Goal: Use online tool/utility: Utilize a website feature to perform a specific function

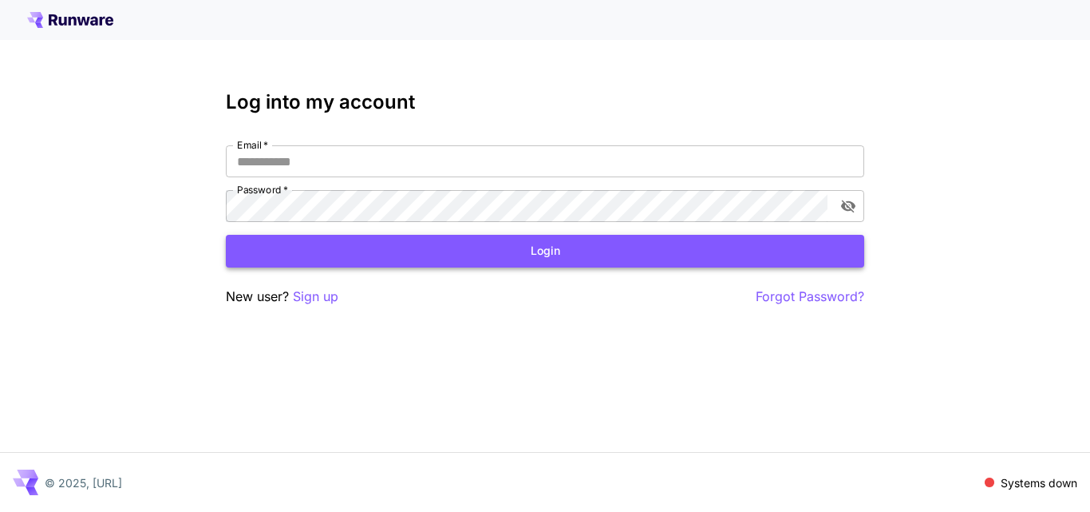
type input "**********"
click at [579, 253] on button "Login" at bounding box center [545, 251] width 638 height 33
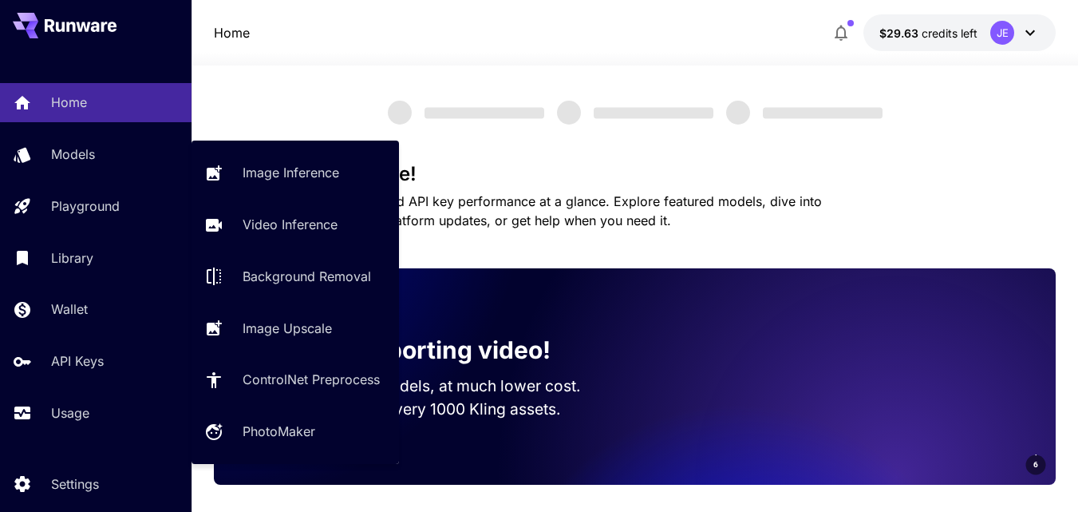
scroll to position [46, 0]
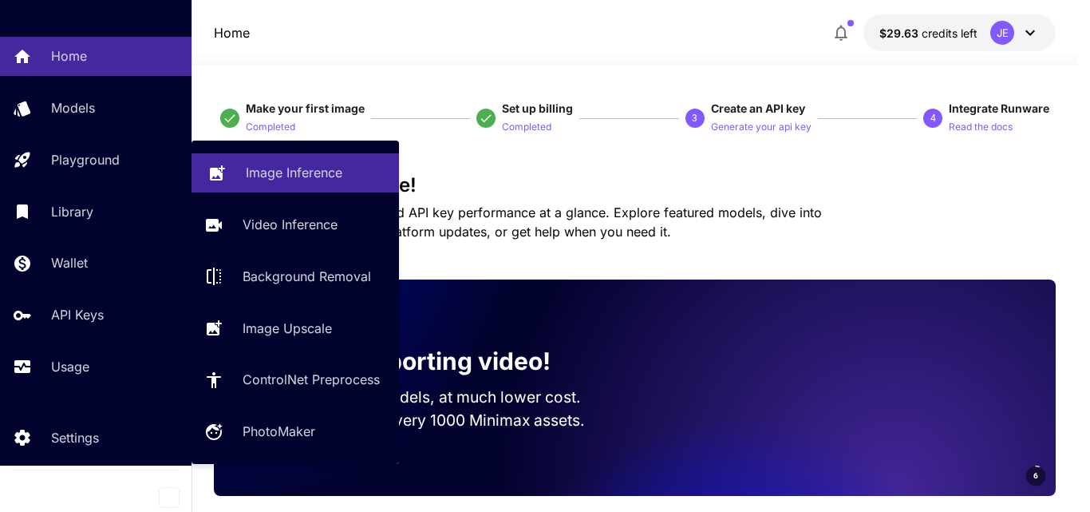
click at [264, 163] on p "Image Inference" at bounding box center [294, 172] width 97 height 19
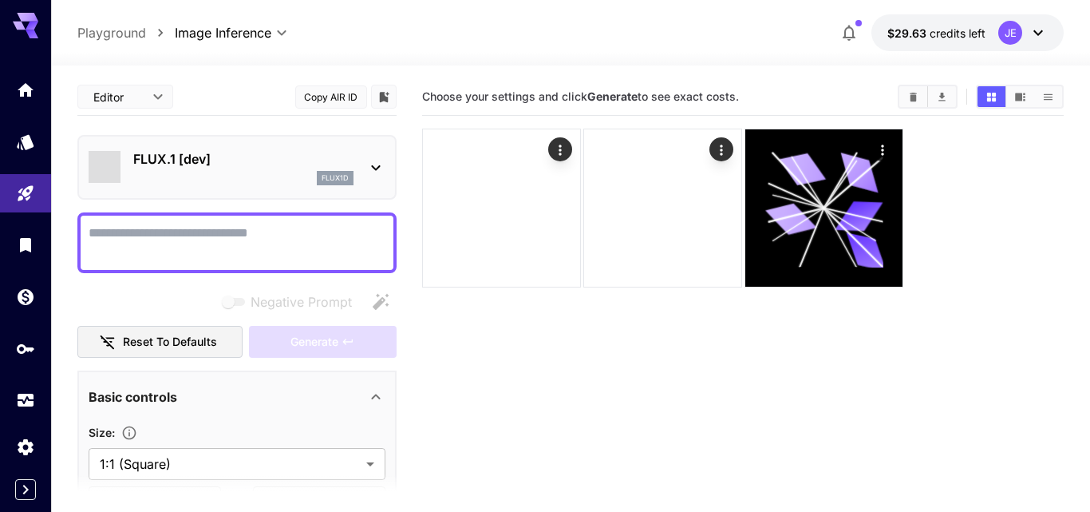
type input "**********"
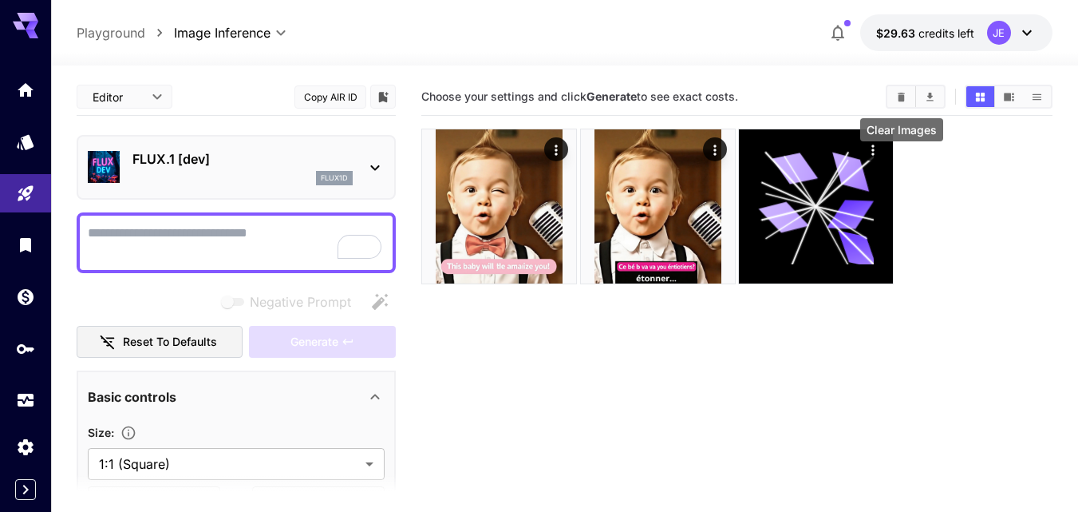
click at [908, 93] on button "Clear Images" at bounding box center [901, 96] width 28 height 21
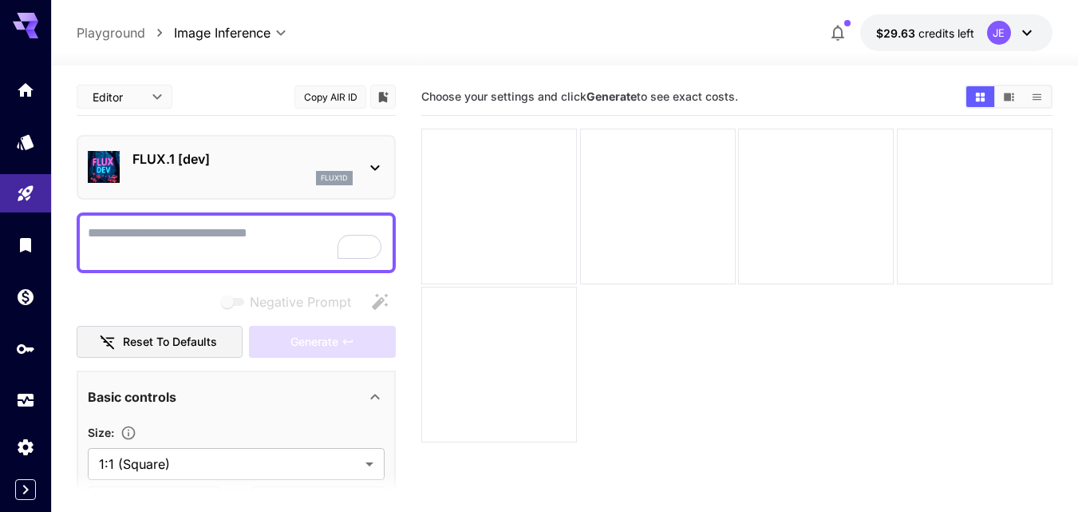
click at [201, 253] on textarea "Negative Prompt" at bounding box center [236, 242] width 297 height 38
paste textarea "**********"
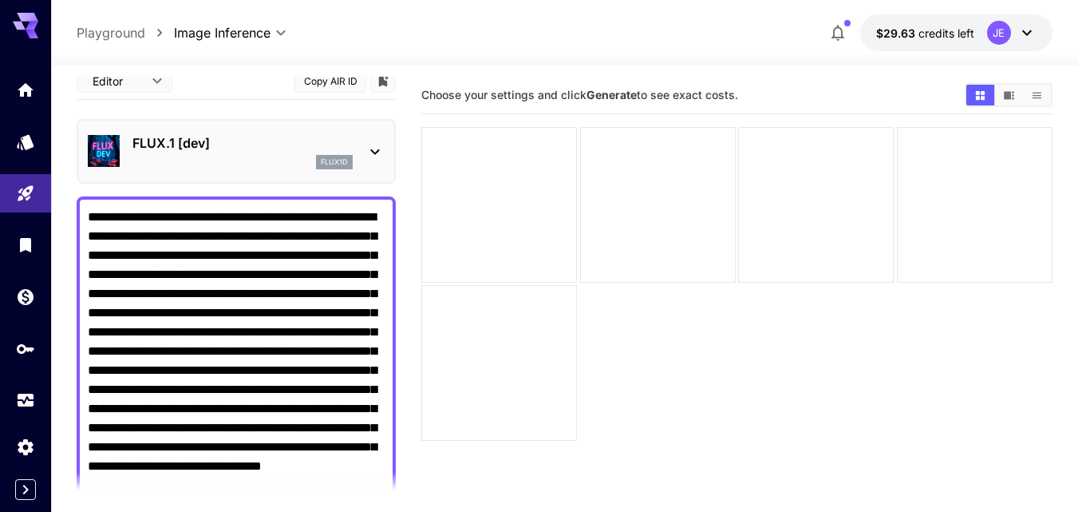
scroll to position [334, 0]
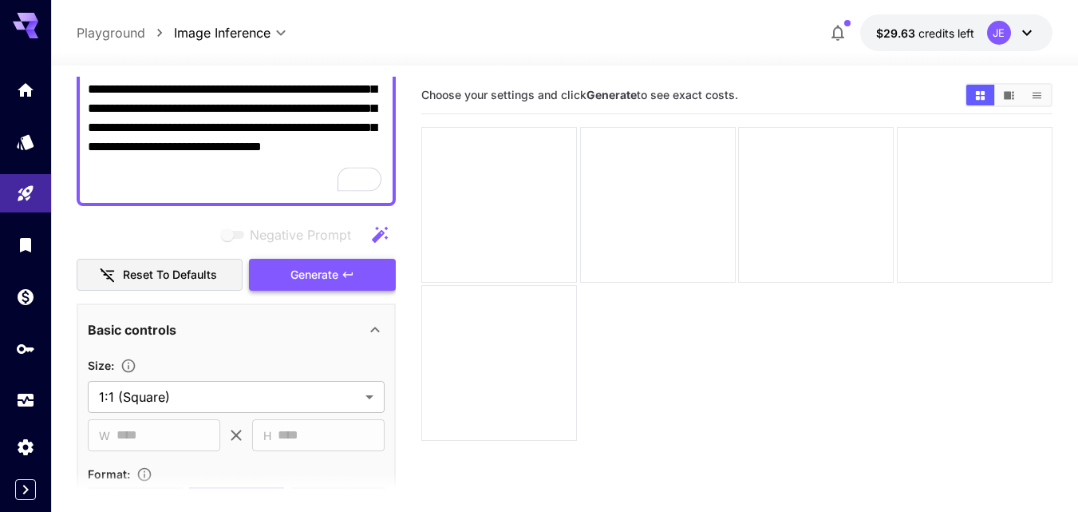
type textarea "**********"
click at [341, 268] on button "Generate" at bounding box center [322, 275] width 147 height 33
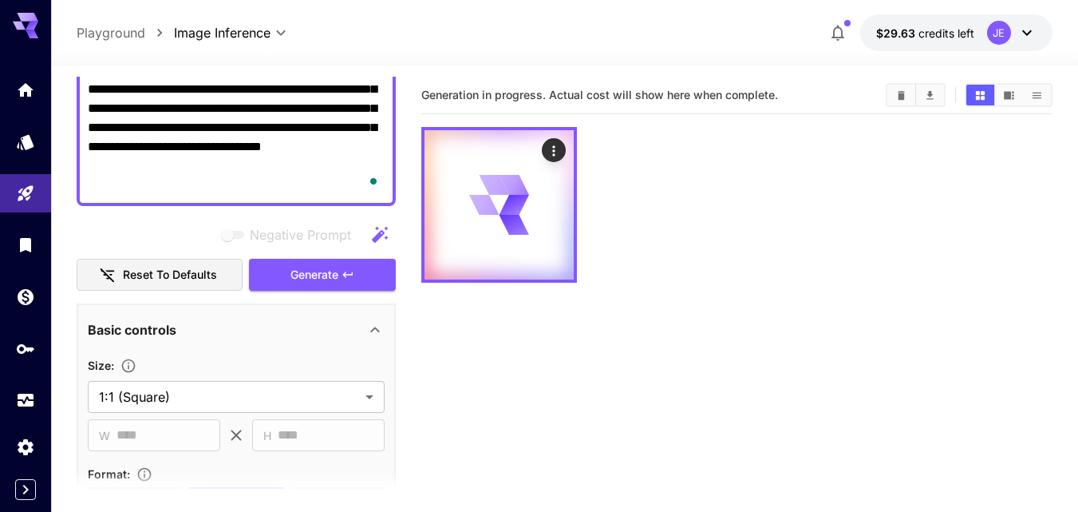
scroll to position [126, 0]
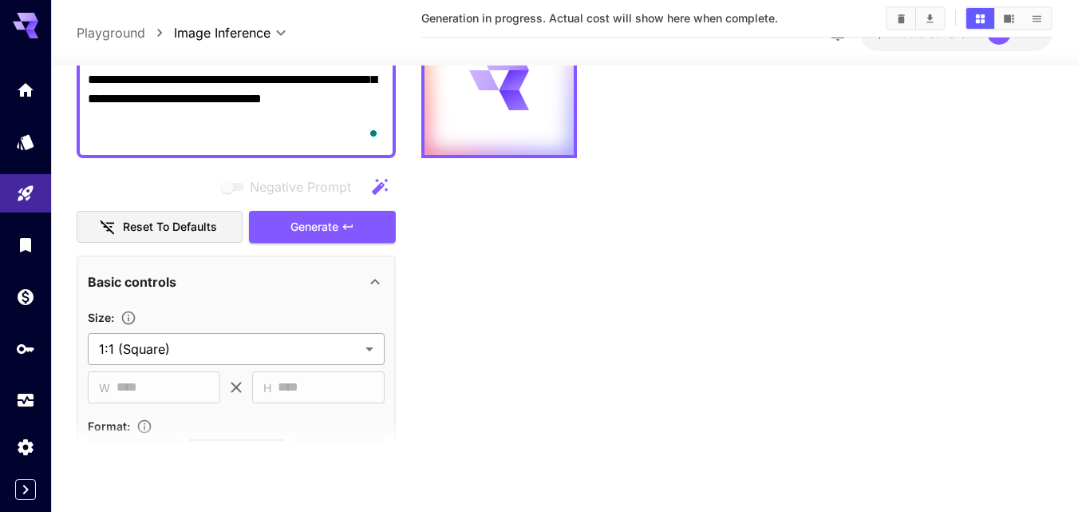
click at [361, 353] on body "**********" at bounding box center [539, 193] width 1078 height 638
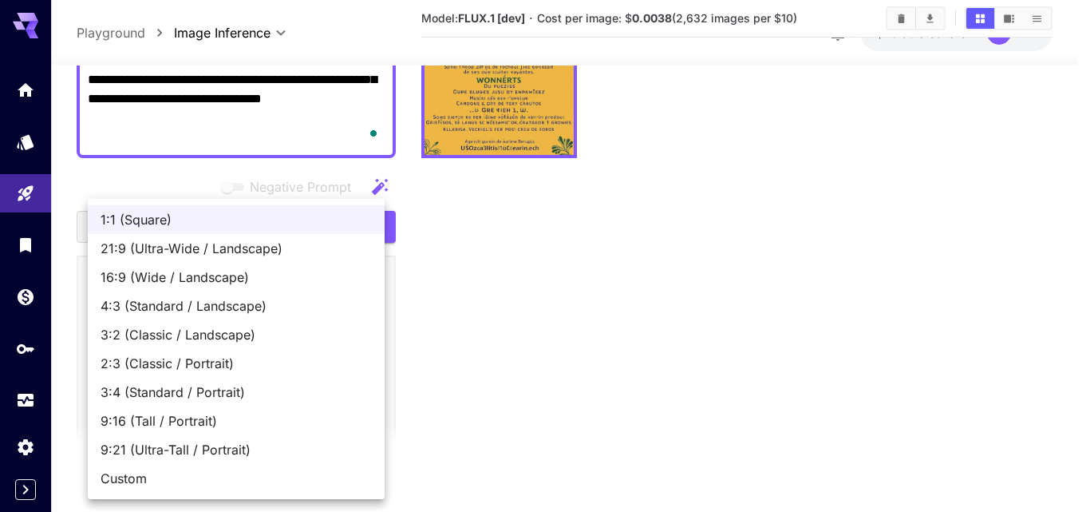
click at [320, 285] on span "16:9 (Wide / Landscape)" at bounding box center [236, 276] width 271 height 19
type input "**********"
type input "****"
type input "***"
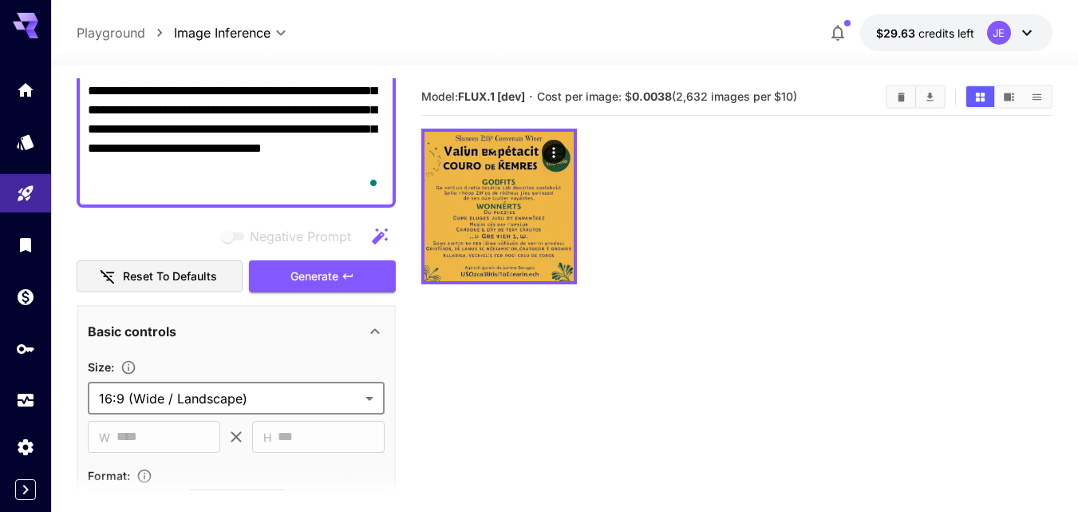
scroll to position [493, 0]
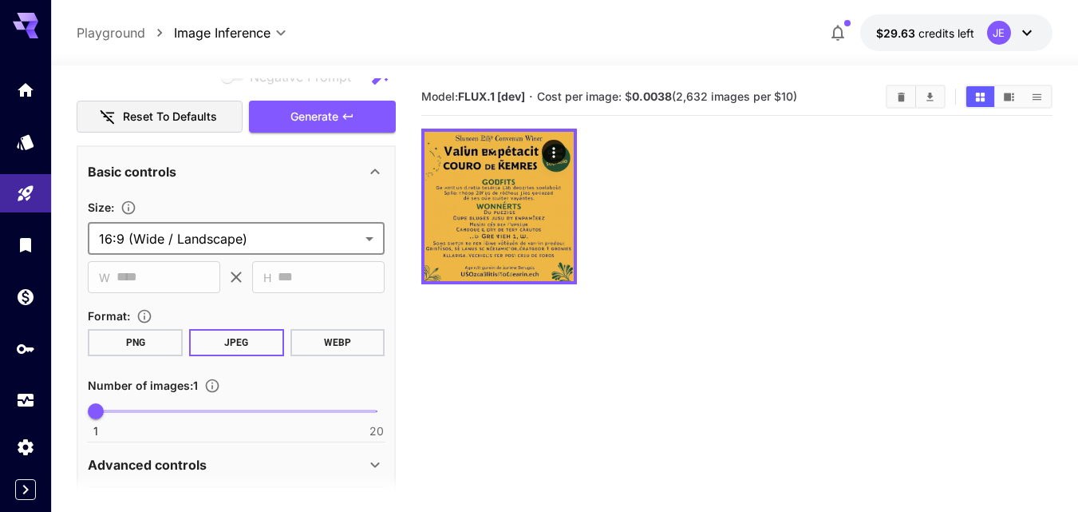
click at [152, 338] on button "PNG" at bounding box center [135, 342] width 95 height 27
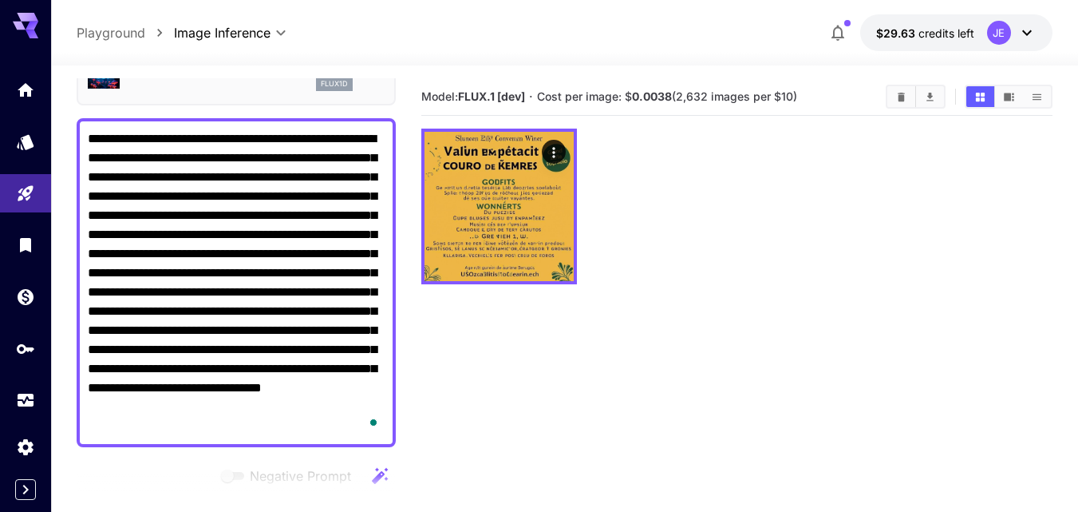
scroll to position [0, 0]
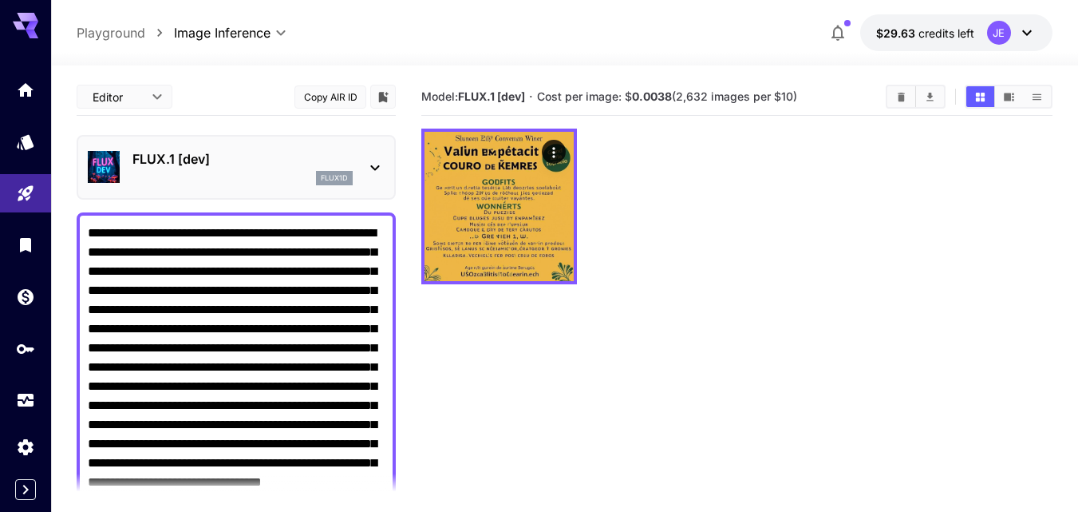
click at [294, 162] on p "FLUX.1 [dev]" at bounding box center [242, 158] width 220 height 19
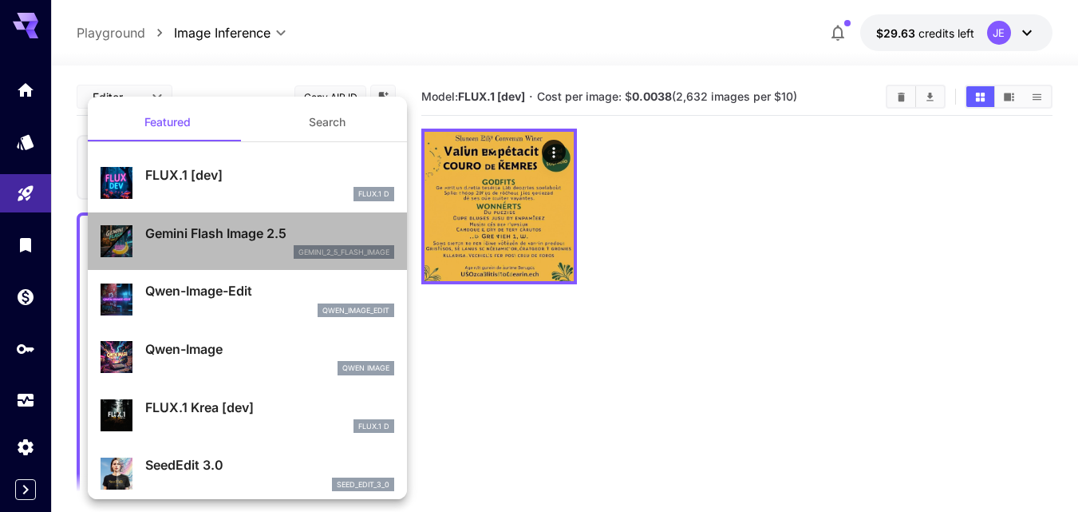
click at [249, 258] on div "gemini_2_5_flash_image" at bounding box center [269, 252] width 249 height 14
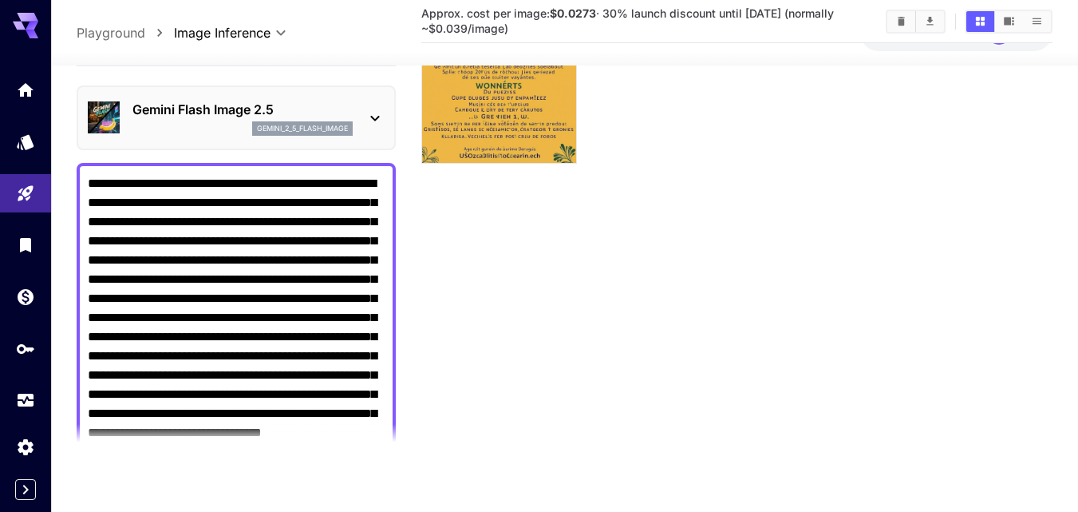
scroll to position [399, 0]
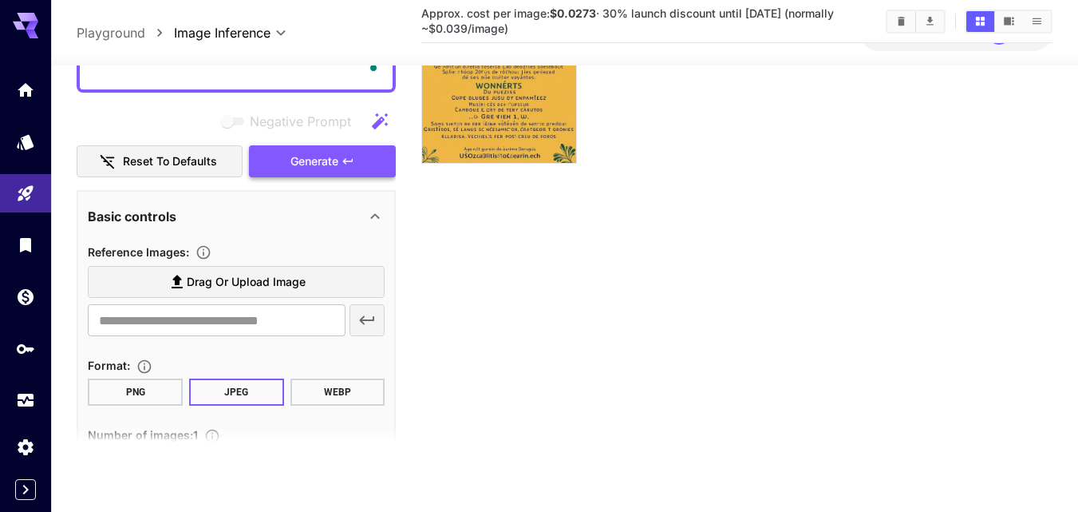
click at [309, 157] on span "Generate" at bounding box center [315, 162] width 48 height 20
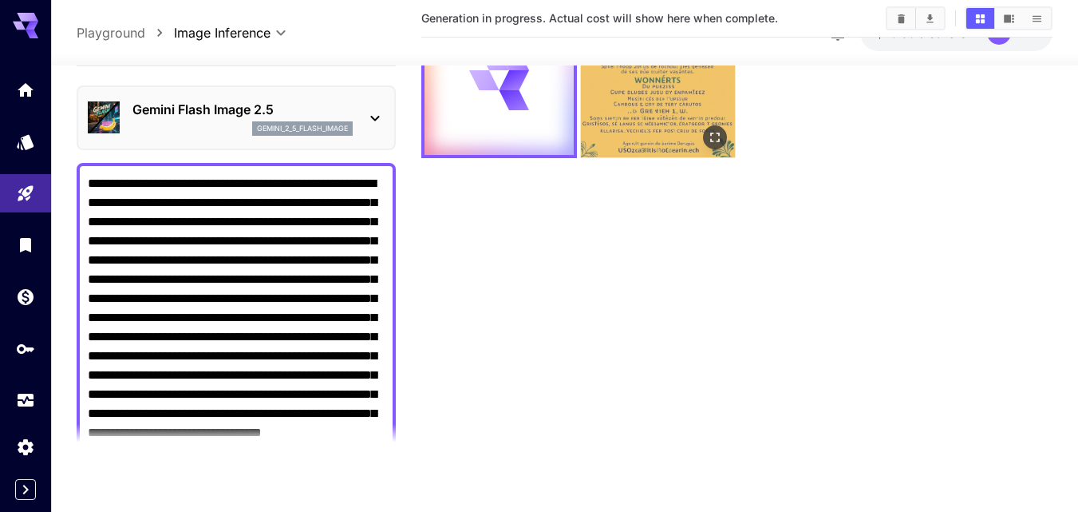
scroll to position [0, 0]
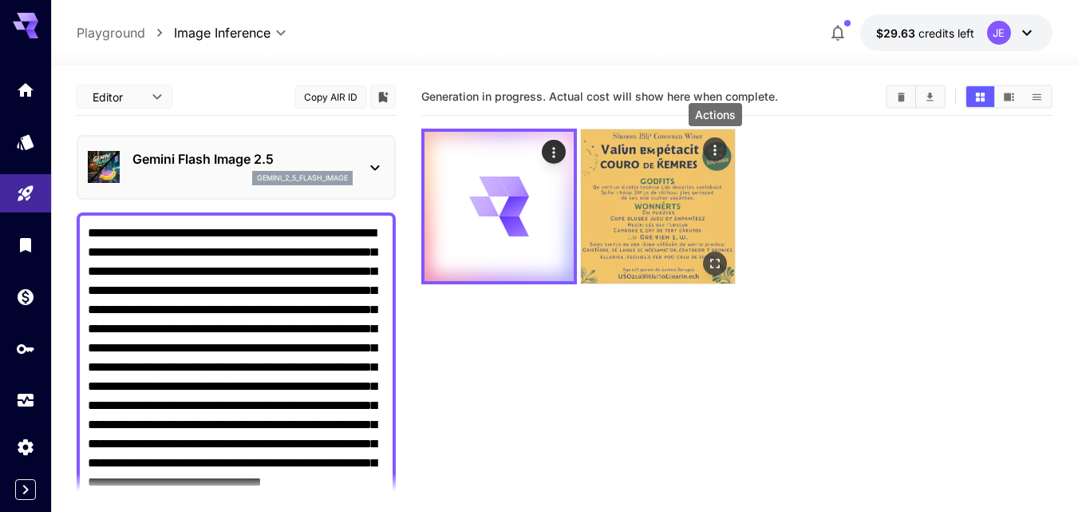
click at [721, 145] on icon "Actions" at bounding box center [715, 150] width 16 height 16
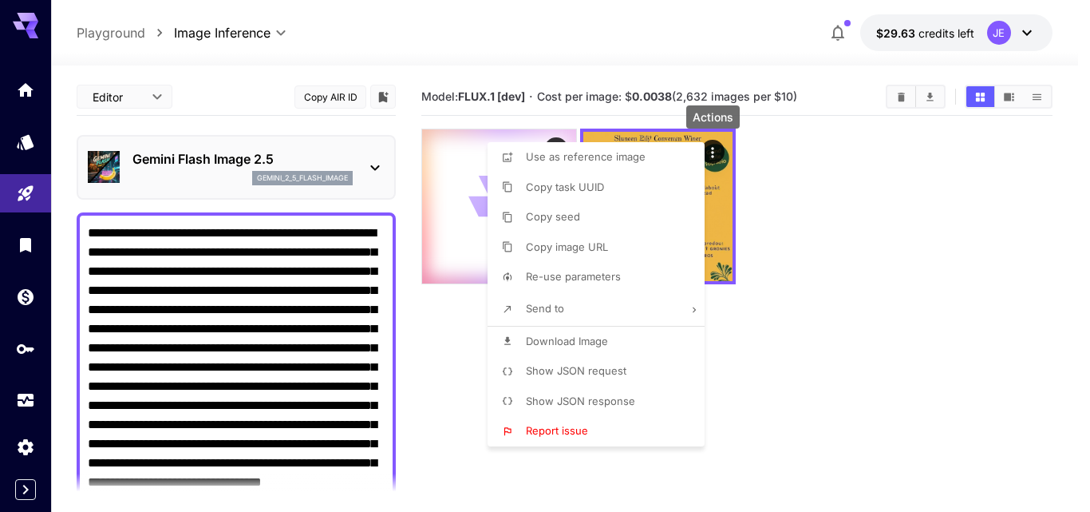
click at [805, 379] on div at bounding box center [545, 256] width 1090 height 512
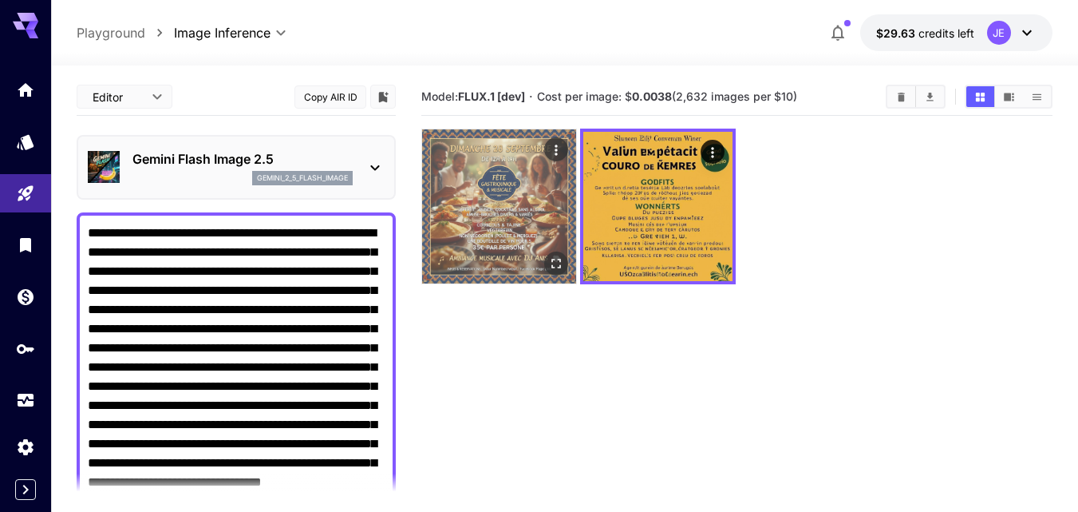
click at [484, 182] on img at bounding box center [499, 206] width 154 height 154
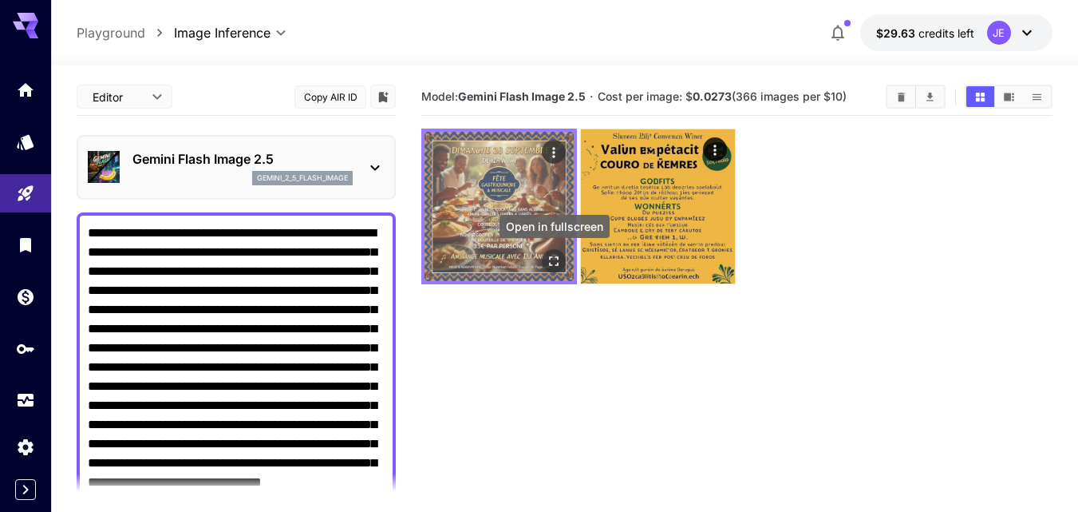
click at [555, 262] on icon "Open in fullscreen" at bounding box center [554, 261] width 16 height 16
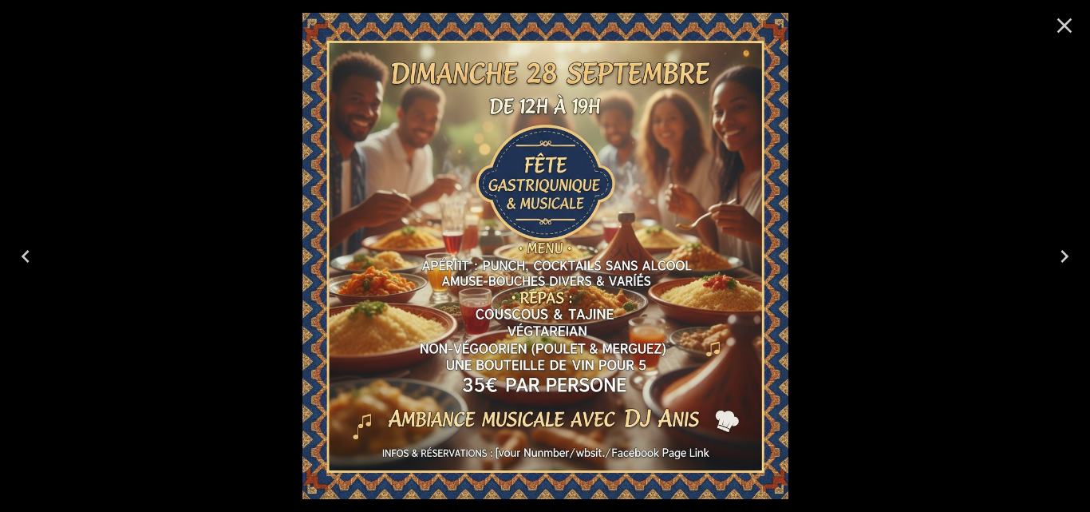
click at [1056, 27] on icon "Close" at bounding box center [1065, 26] width 26 height 26
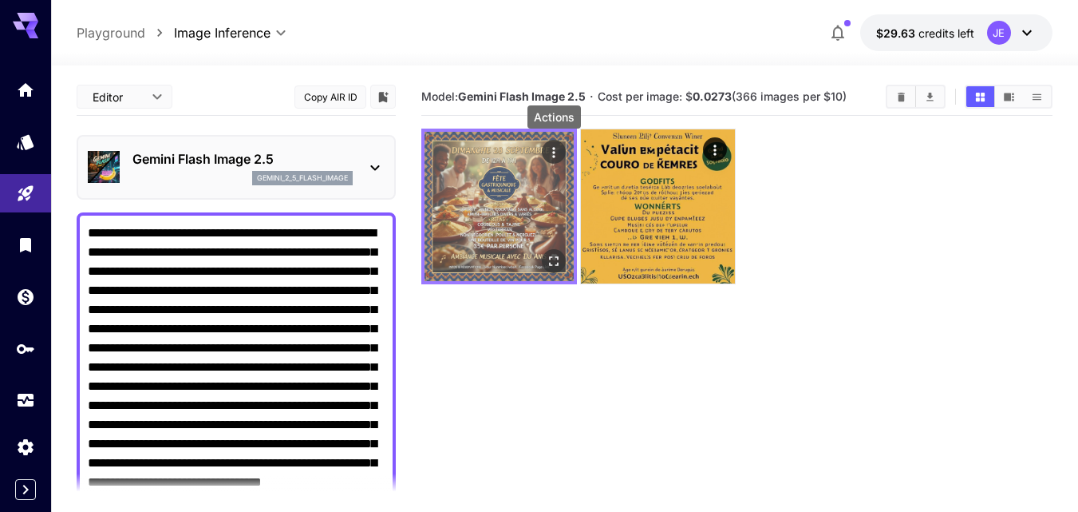
click at [556, 150] on icon "Actions" at bounding box center [554, 152] width 16 height 16
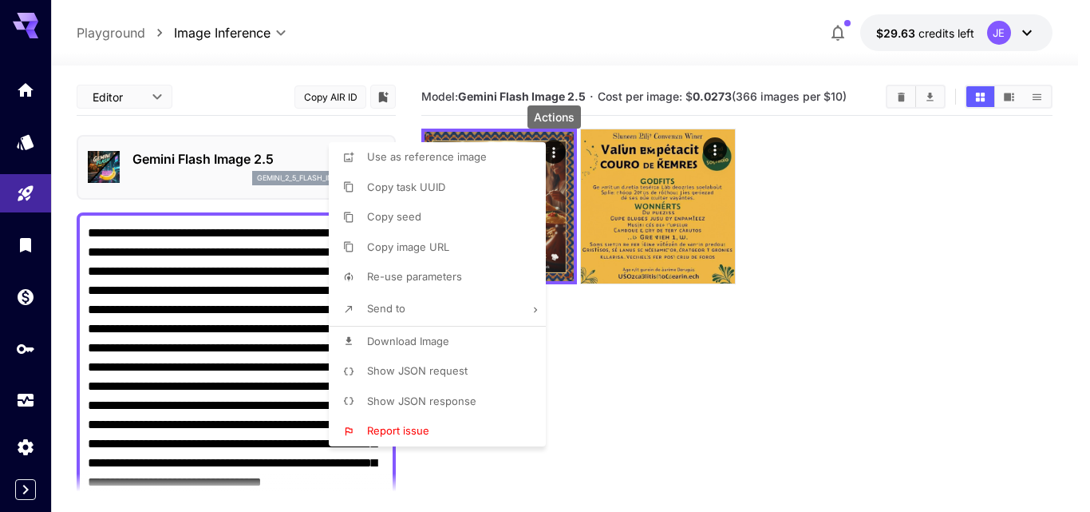
click at [441, 339] on span "Download Image" at bounding box center [408, 340] width 82 height 13
click at [647, 391] on div at bounding box center [545, 256] width 1090 height 512
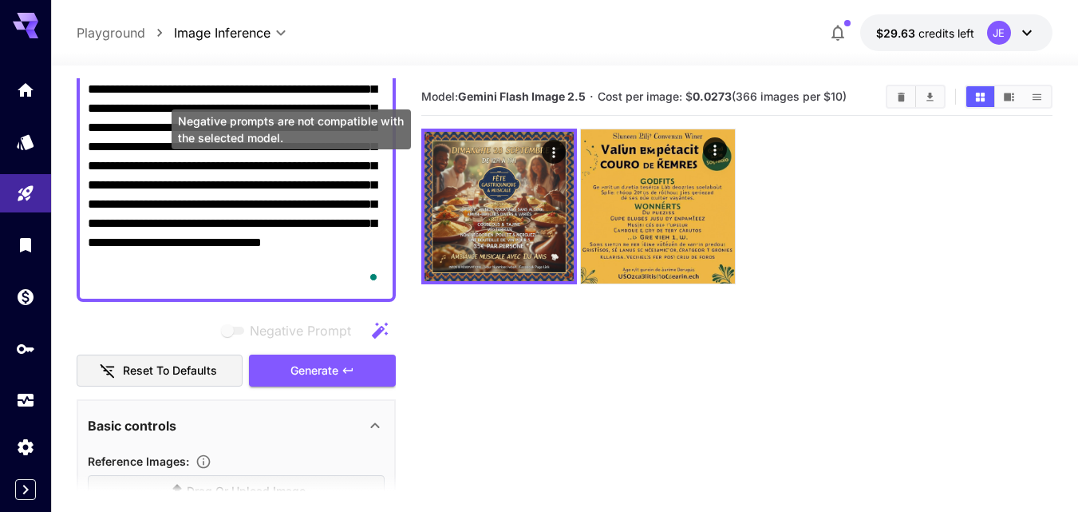
scroll to position [479, 0]
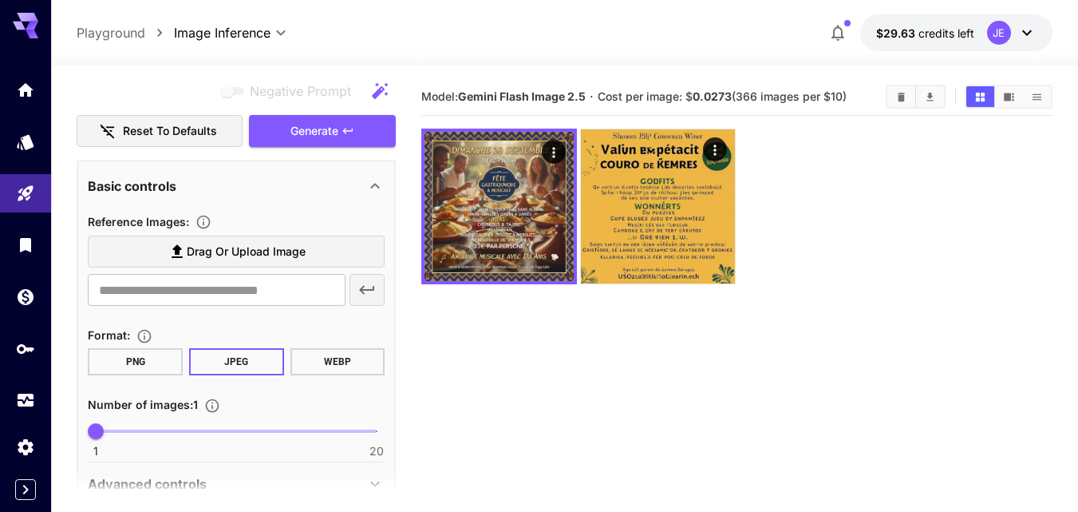
drag, startPoint x: 132, startPoint y: 362, endPoint x: 143, endPoint y: 393, distance: 33.1
click at [132, 362] on button "PNG" at bounding box center [135, 361] width 95 height 27
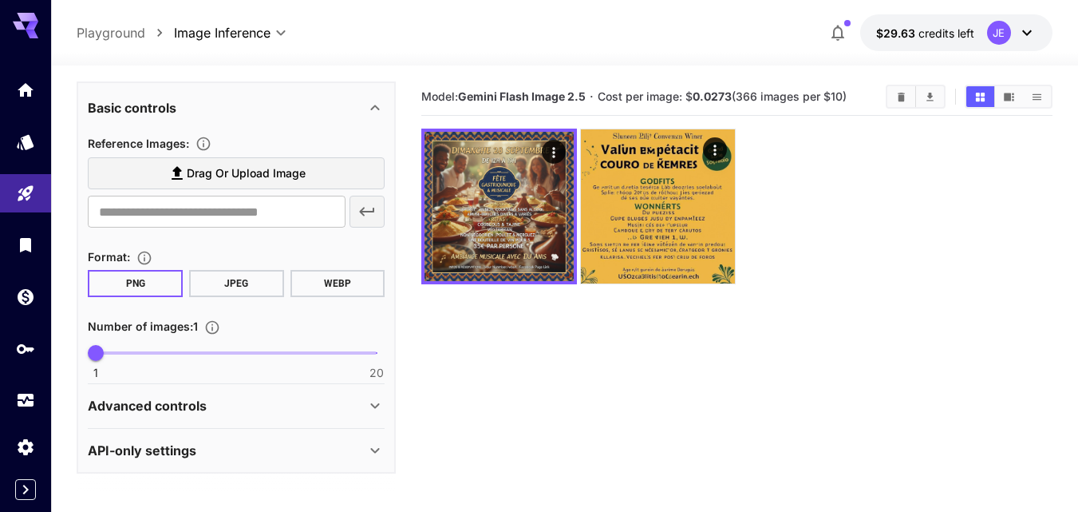
scroll to position [557, 0]
type input "*"
drag, startPoint x: 104, startPoint y: 350, endPoint x: 116, endPoint y: 354, distance: 12.6
click at [116, 354] on span "2" at bounding box center [111, 353] width 16 height 16
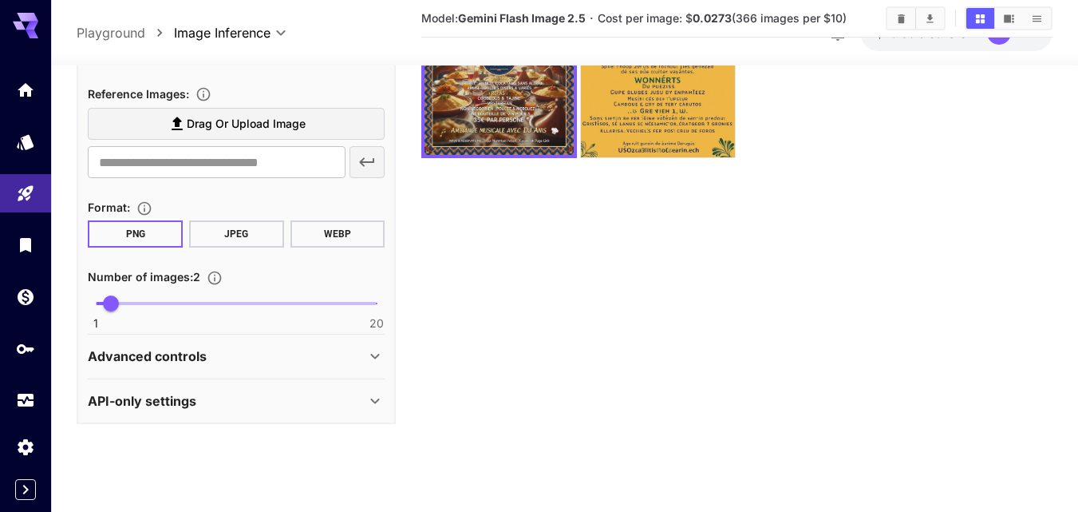
scroll to position [238, 0]
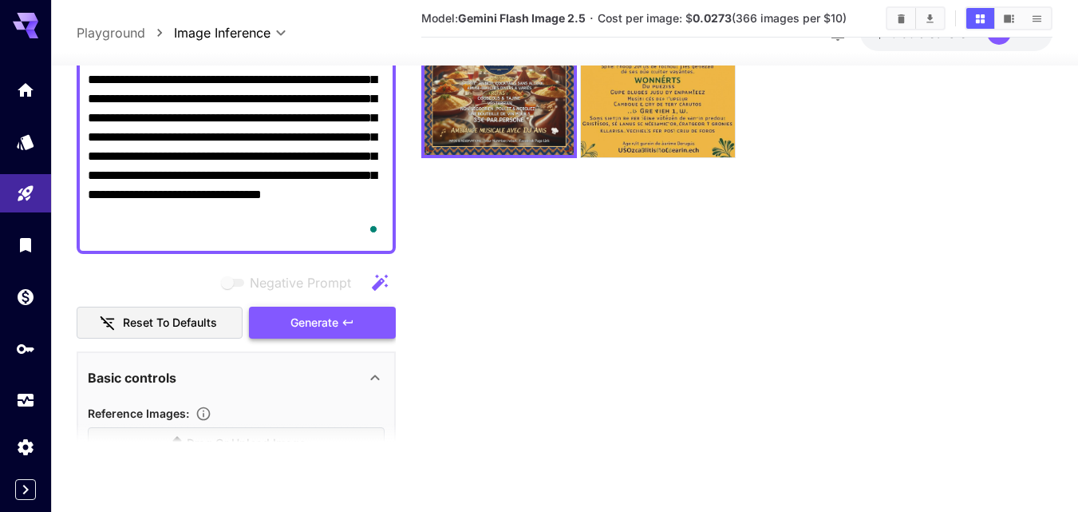
click at [309, 323] on span "Generate" at bounding box center [315, 323] width 48 height 20
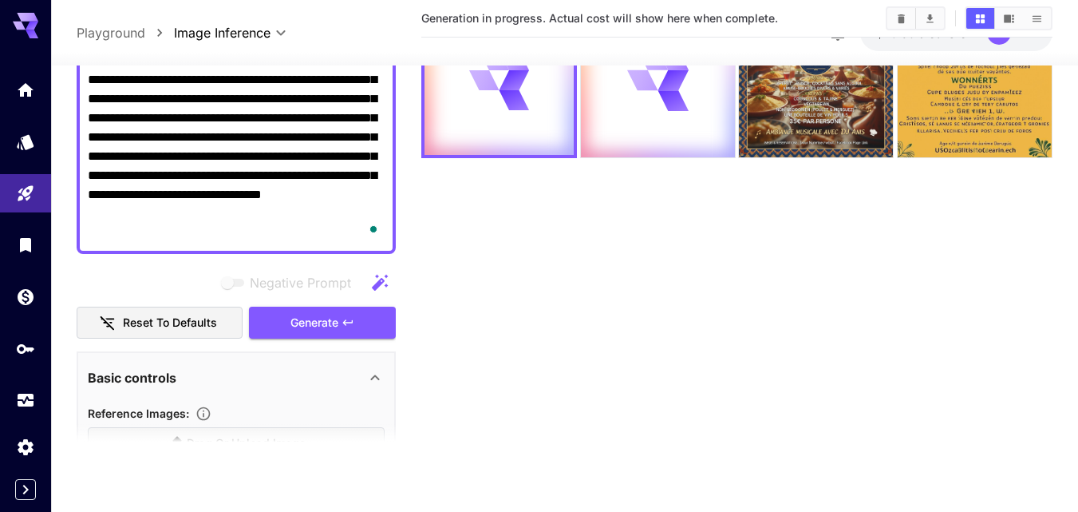
scroll to position [0, 0]
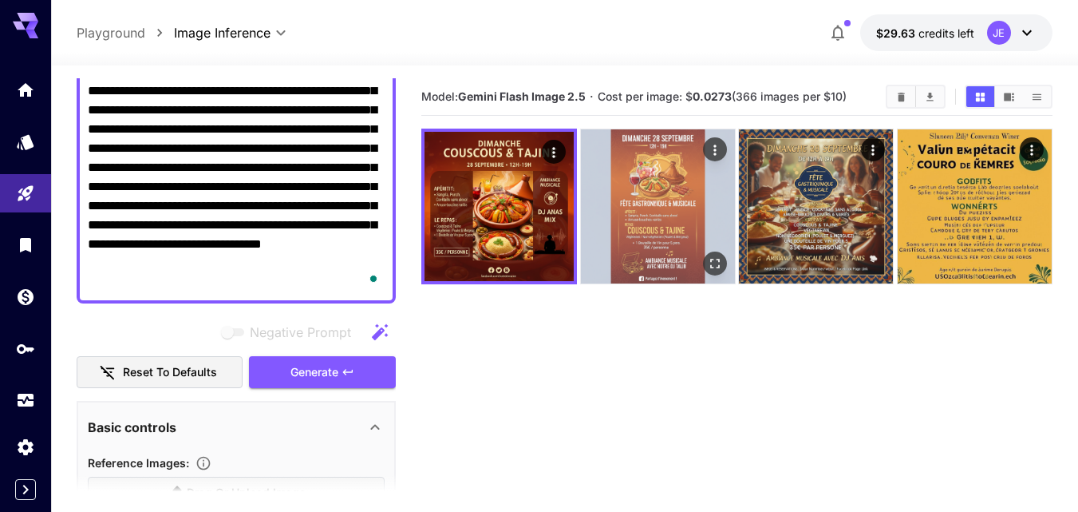
click at [659, 232] on img at bounding box center [658, 206] width 154 height 154
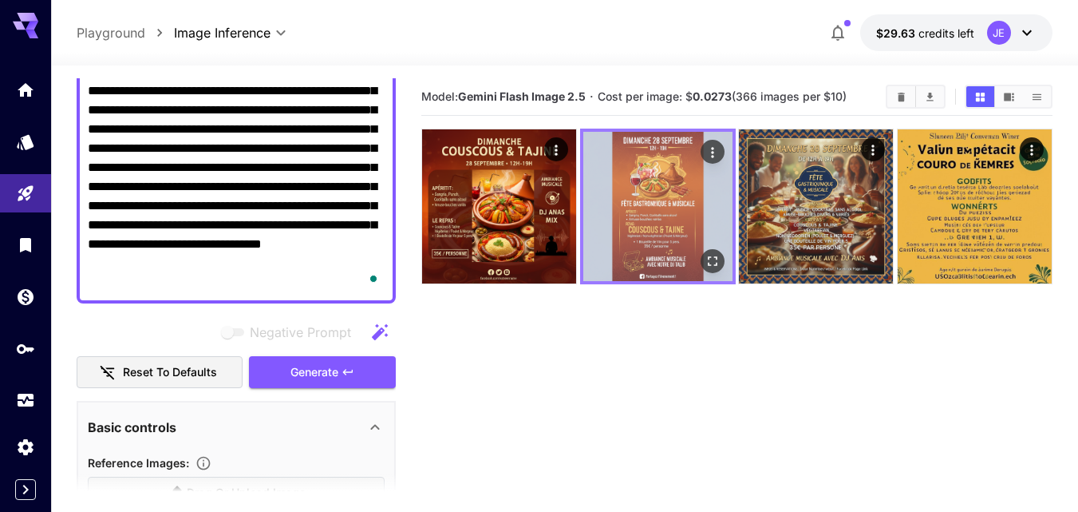
click at [714, 257] on icon "Open in fullscreen" at bounding box center [713, 261] width 10 height 10
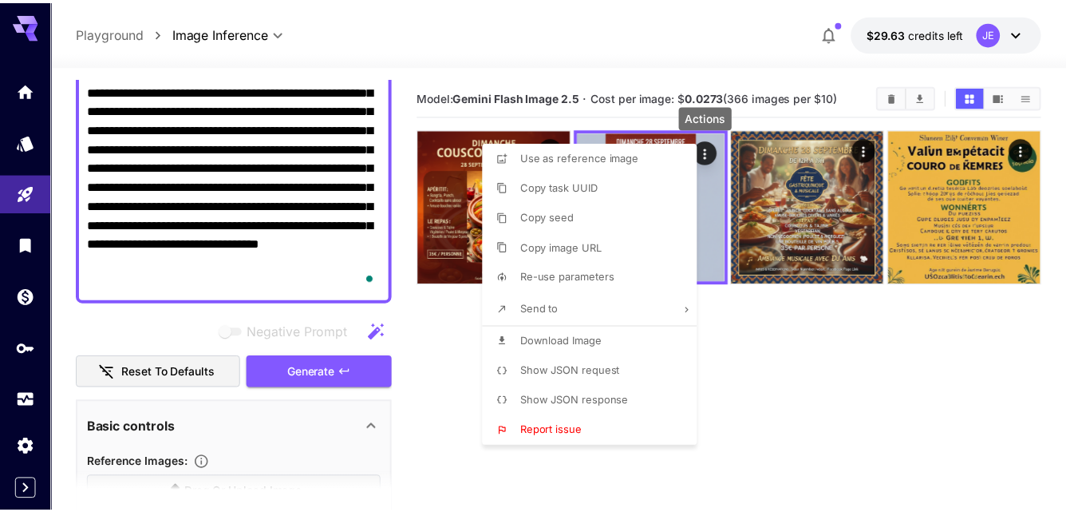
scroll to position [238, 0]
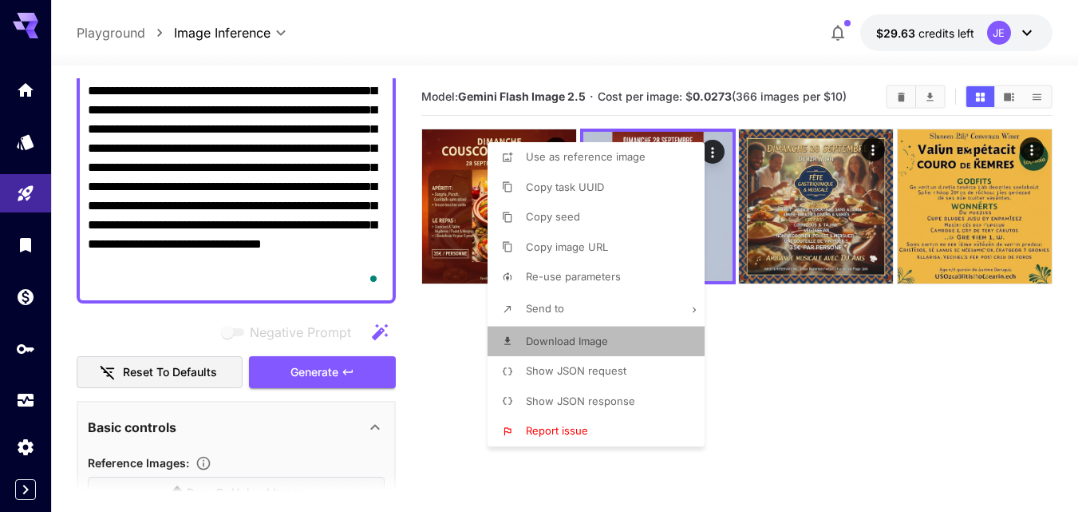
click at [567, 338] on span "Download Image" at bounding box center [567, 340] width 82 height 13
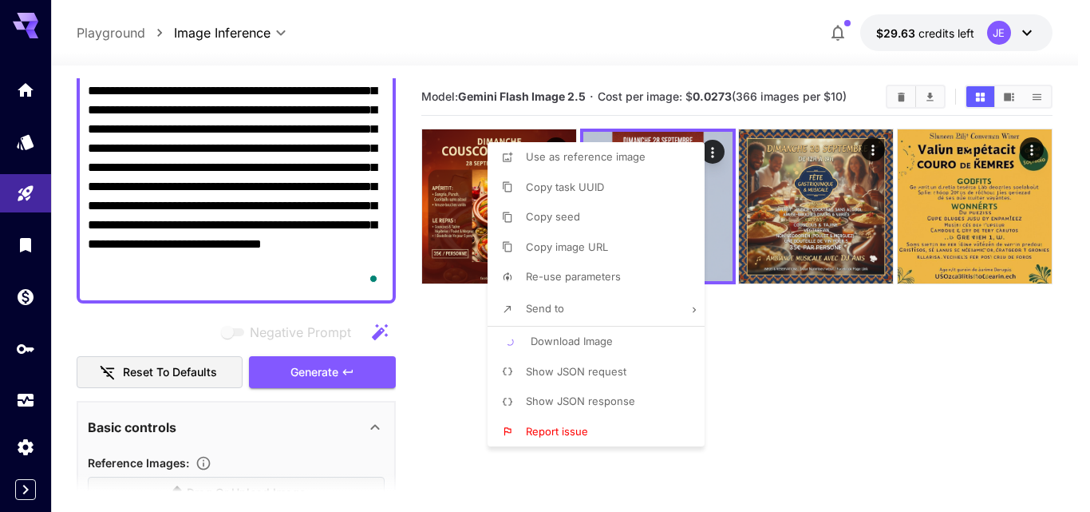
click at [715, 65] on div at bounding box center [545, 256] width 1090 height 512
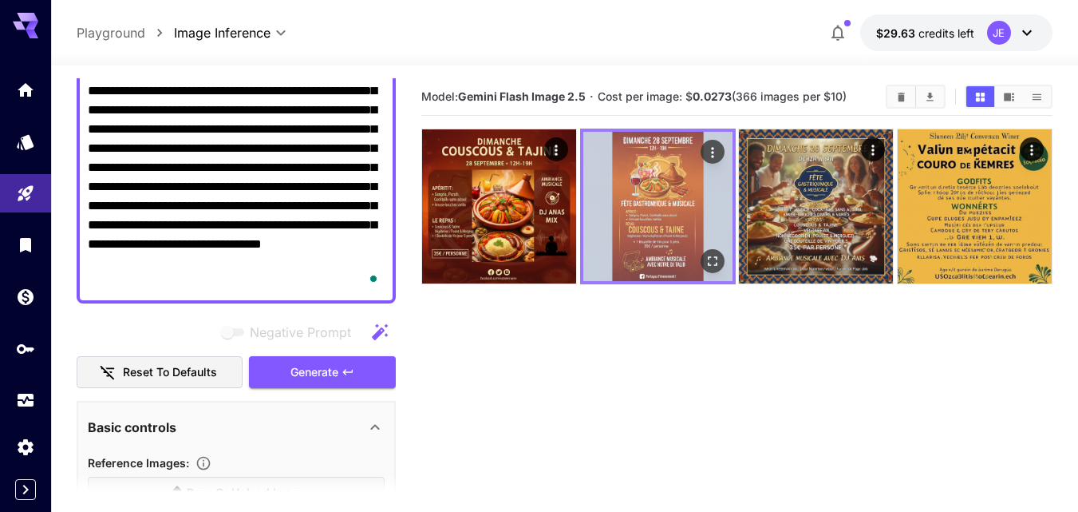
click at [668, 215] on img at bounding box center [657, 206] width 149 height 149
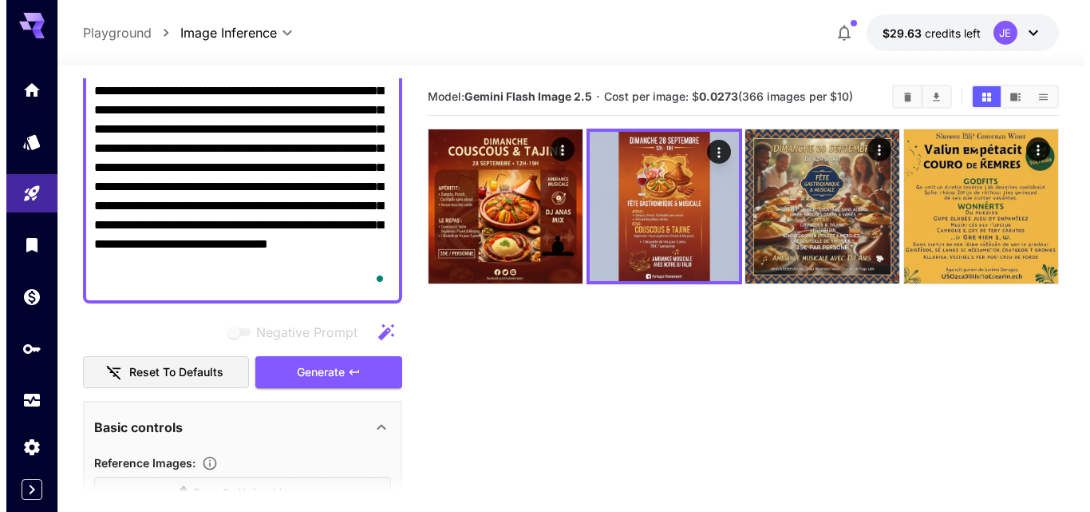
scroll to position [78, 0]
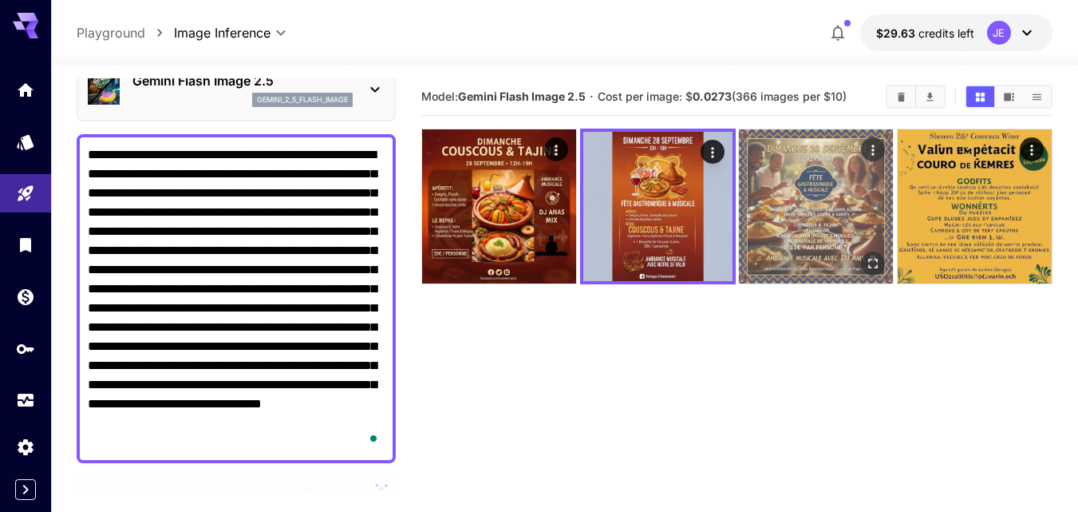
click at [836, 210] on img at bounding box center [816, 206] width 154 height 154
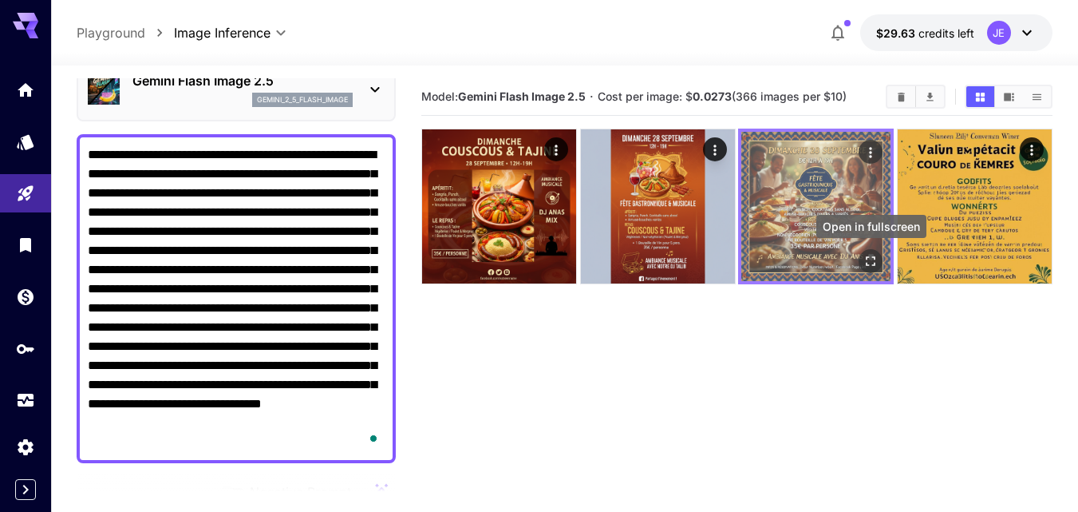
click at [871, 263] on icon "Open in fullscreen" at bounding box center [871, 261] width 16 height 16
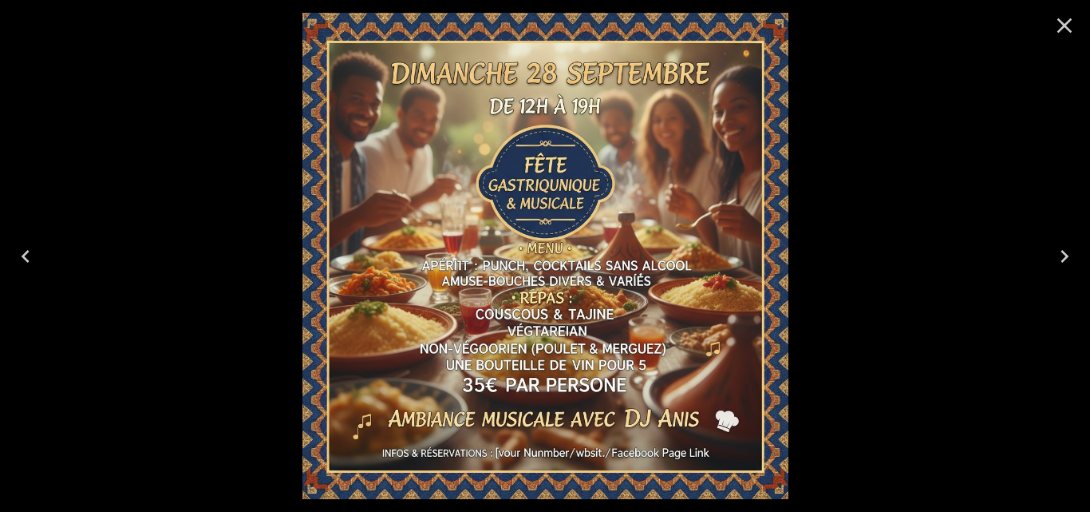
click at [30, 251] on icon "Previous" at bounding box center [26, 256] width 26 height 26
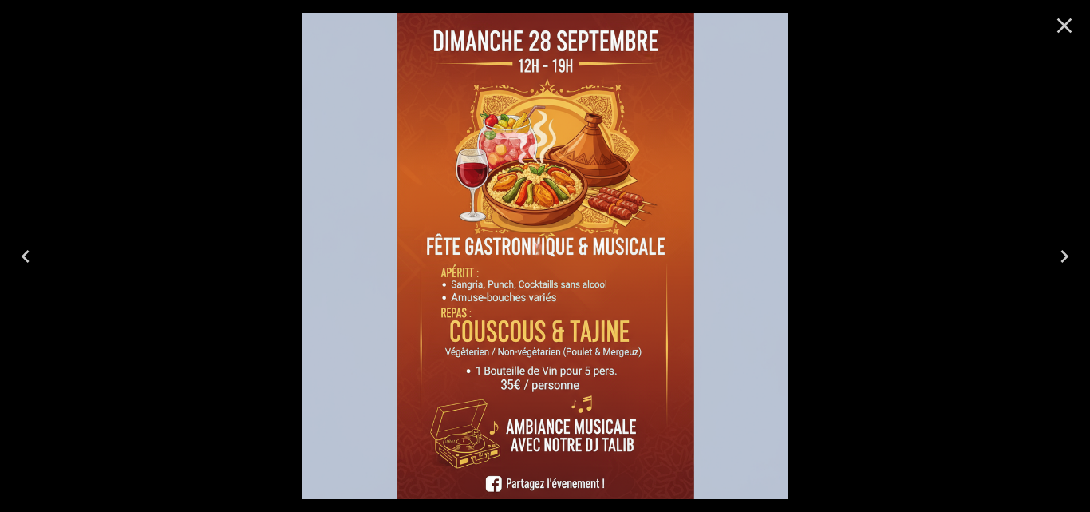
click at [796, 121] on div at bounding box center [545, 256] width 1090 height 512
click at [820, 496] on div at bounding box center [545, 256] width 1090 height 512
click at [1065, 22] on icon "Close" at bounding box center [1065, 26] width 26 height 26
click at [1063, 22] on div "**********" at bounding box center [564, 32] width 1027 height 65
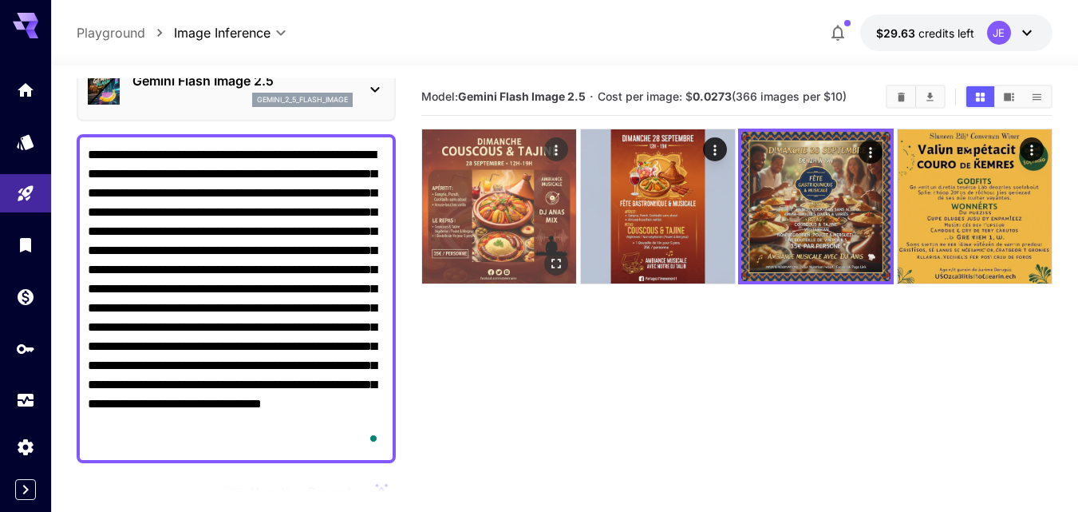
click at [500, 233] on img at bounding box center [499, 206] width 154 height 154
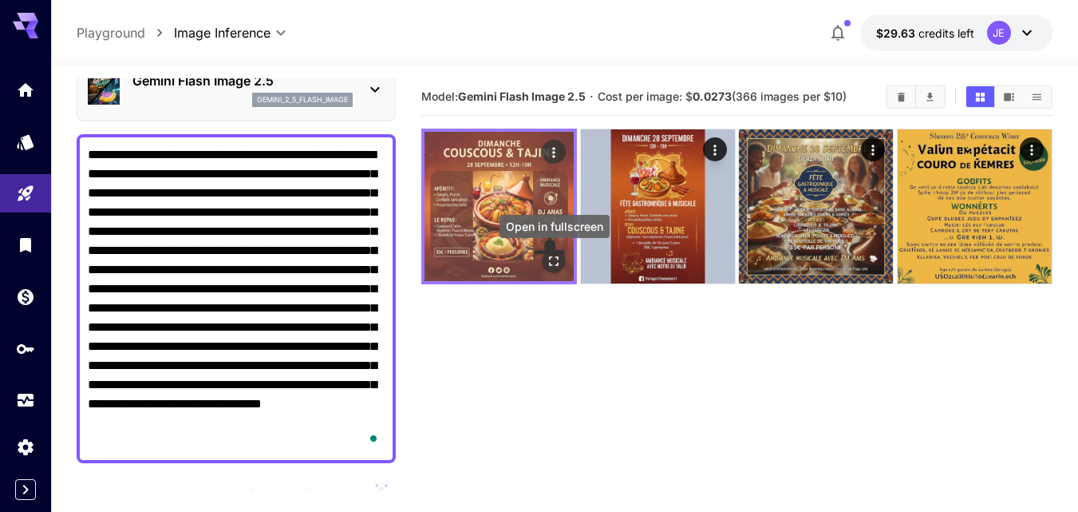
click at [552, 263] on icon "Open in fullscreen" at bounding box center [554, 261] width 16 height 16
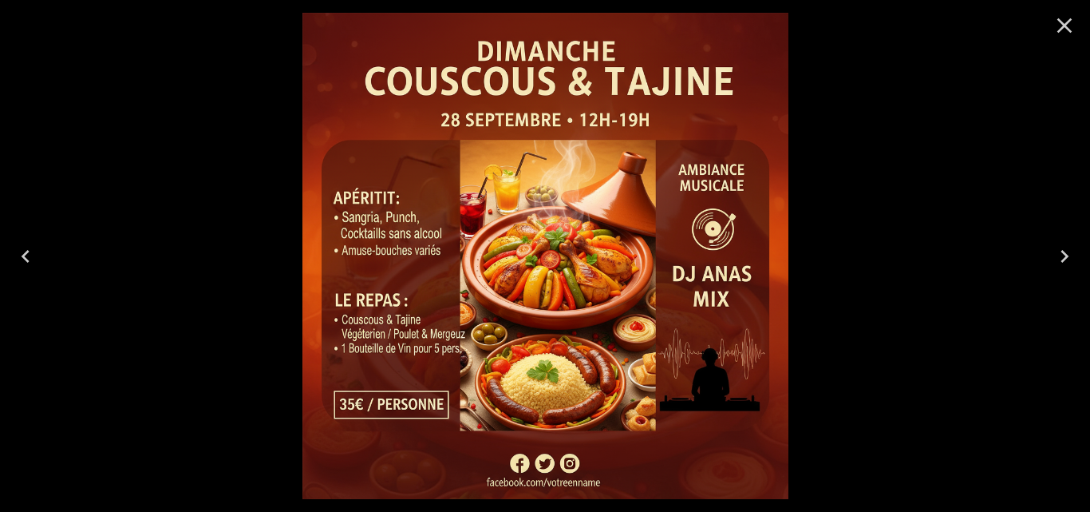
click at [1060, 22] on icon "Close" at bounding box center [1065, 26] width 26 height 26
click at [1063, 24] on icon "Close" at bounding box center [1064, 25] width 15 height 15
click at [1066, 27] on icon "Close" at bounding box center [1064, 25] width 15 height 15
click at [4, 224] on button "Previous" at bounding box center [25, 256] width 51 height 64
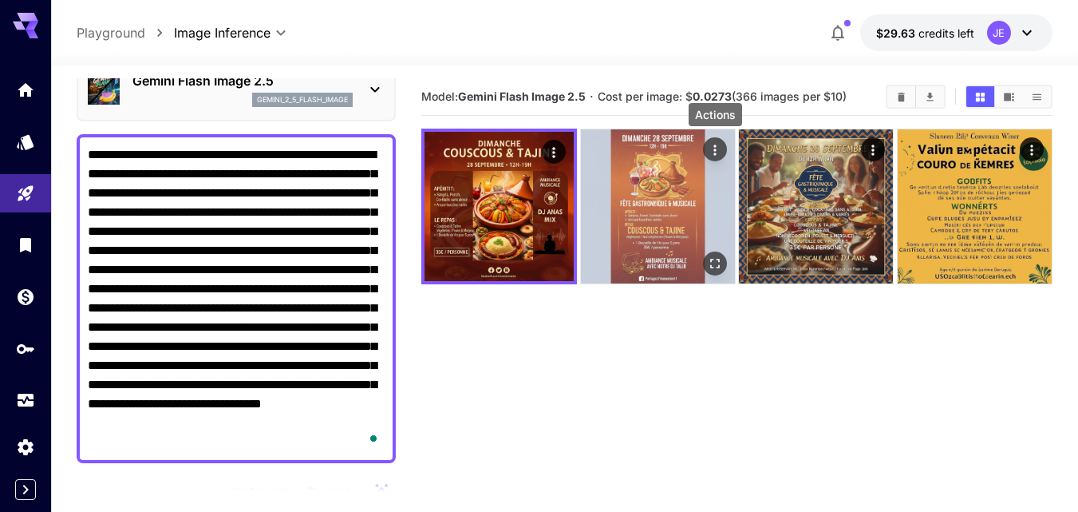
click at [716, 150] on icon "Actions" at bounding box center [714, 149] width 2 height 10
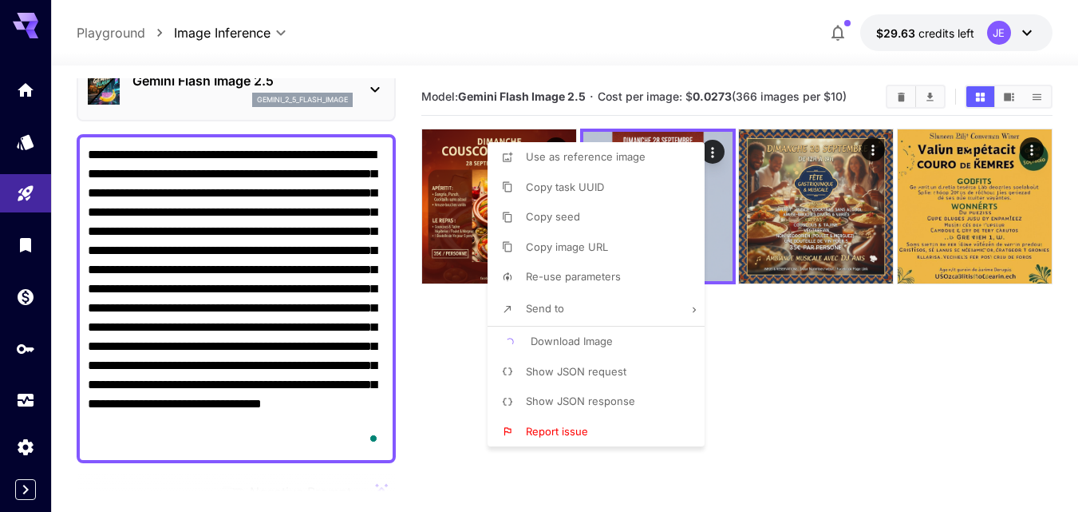
drag, startPoint x: 864, startPoint y: 501, endPoint x: 834, endPoint y: 461, distance: 50.1
click at [864, 501] on div at bounding box center [545, 256] width 1090 height 512
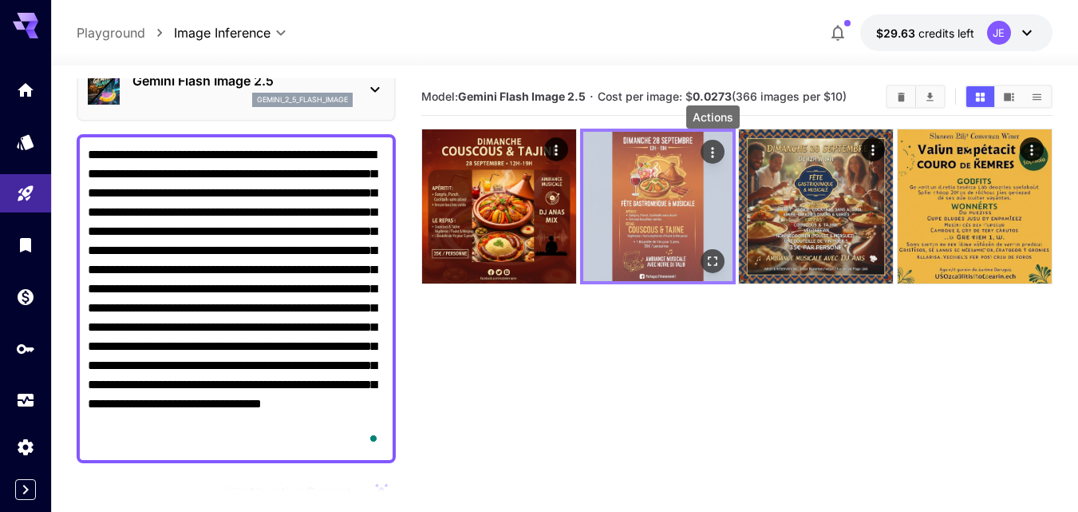
click at [709, 149] on icon "Actions" at bounding box center [713, 152] width 16 height 16
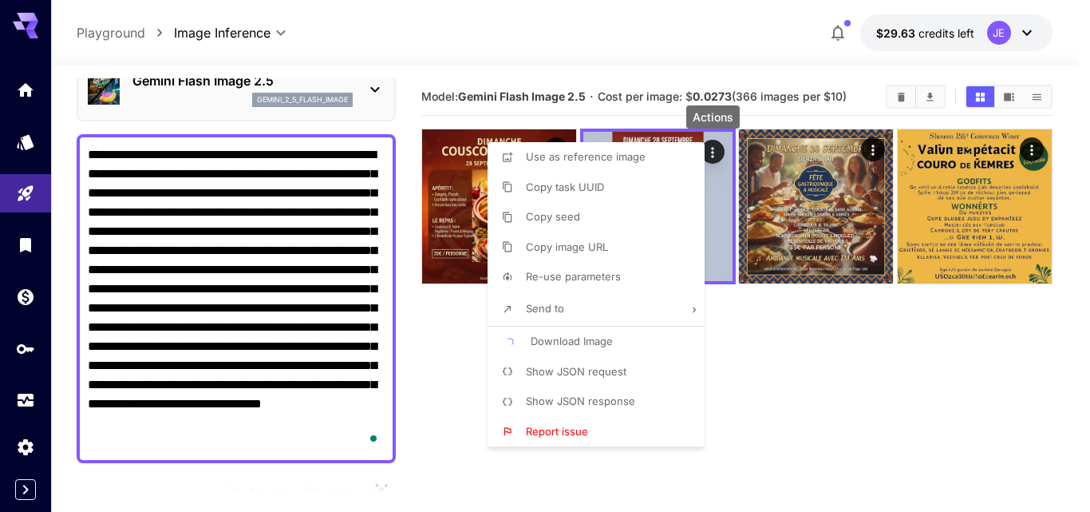
click at [571, 336] on span "Download Image" at bounding box center [572, 340] width 82 height 13
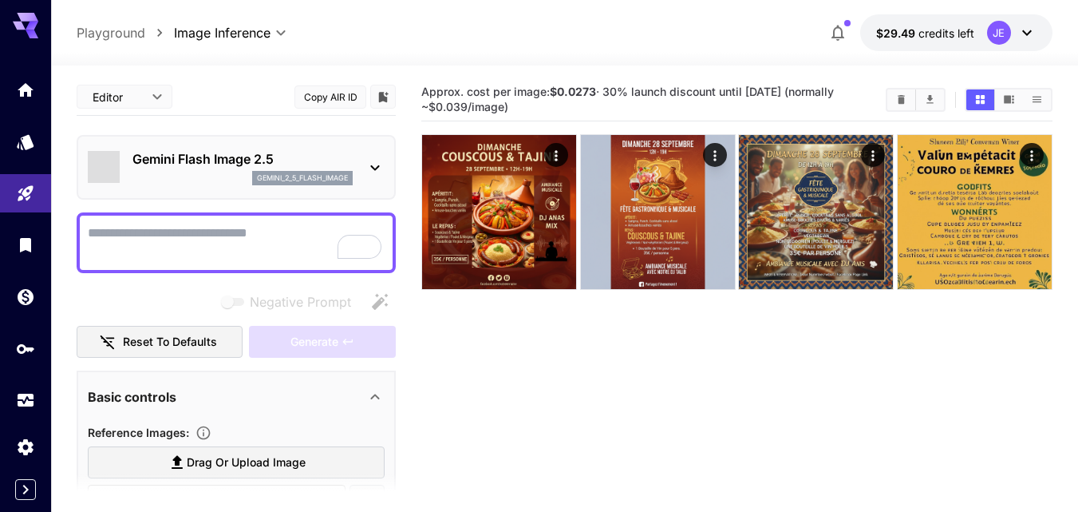
drag, startPoint x: 0, startPoint y: 0, endPoint x: 685, endPoint y: 415, distance: 800.7
click at [685, 415] on section "Approx. cost per image: $0.0273 · 30% launch discount until 15th september (nor…" at bounding box center [736, 334] width 631 height 512
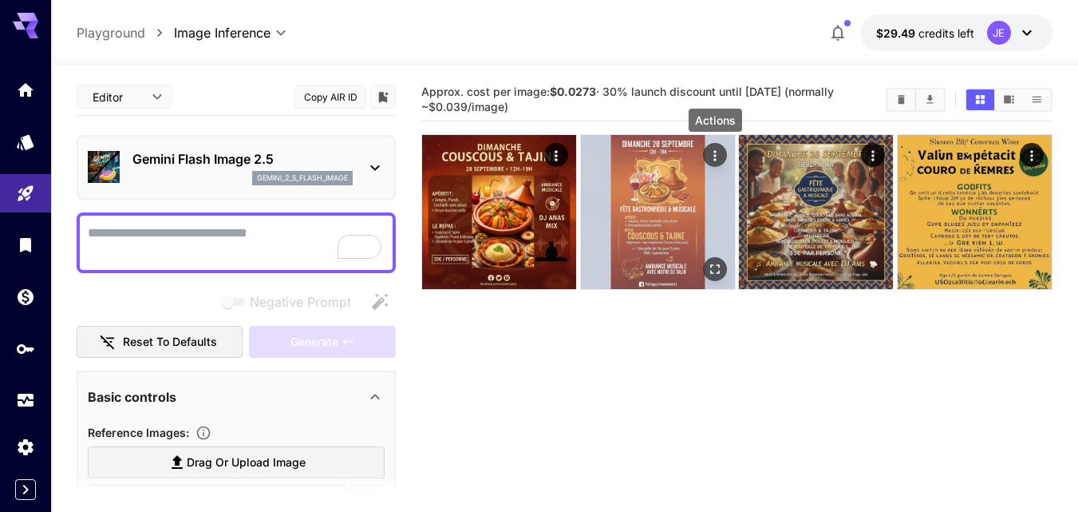
click at [713, 152] on icon "Actions" at bounding box center [715, 156] width 16 height 16
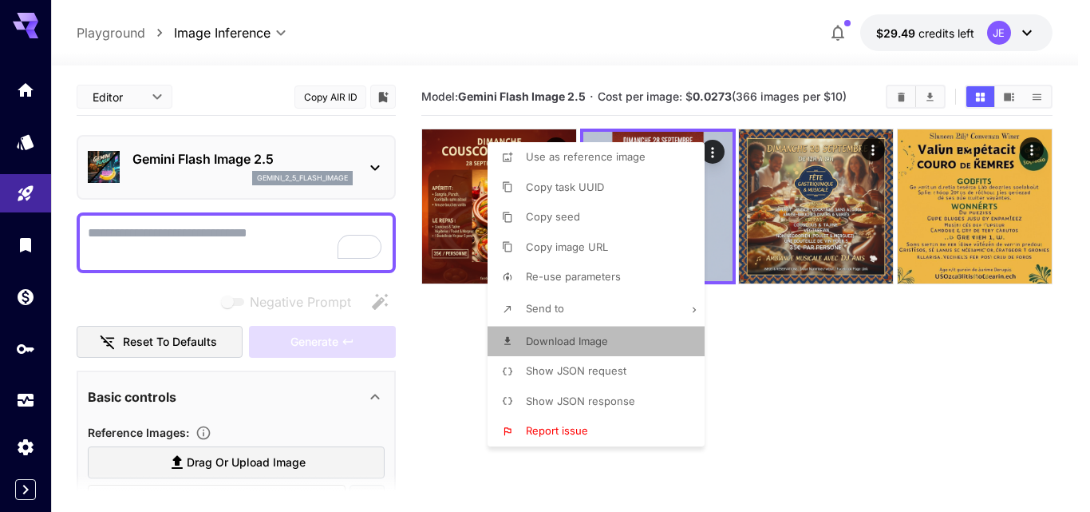
click at [582, 346] on span "Download Image" at bounding box center [567, 340] width 82 height 13
